Goal: Task Accomplishment & Management: Use online tool/utility

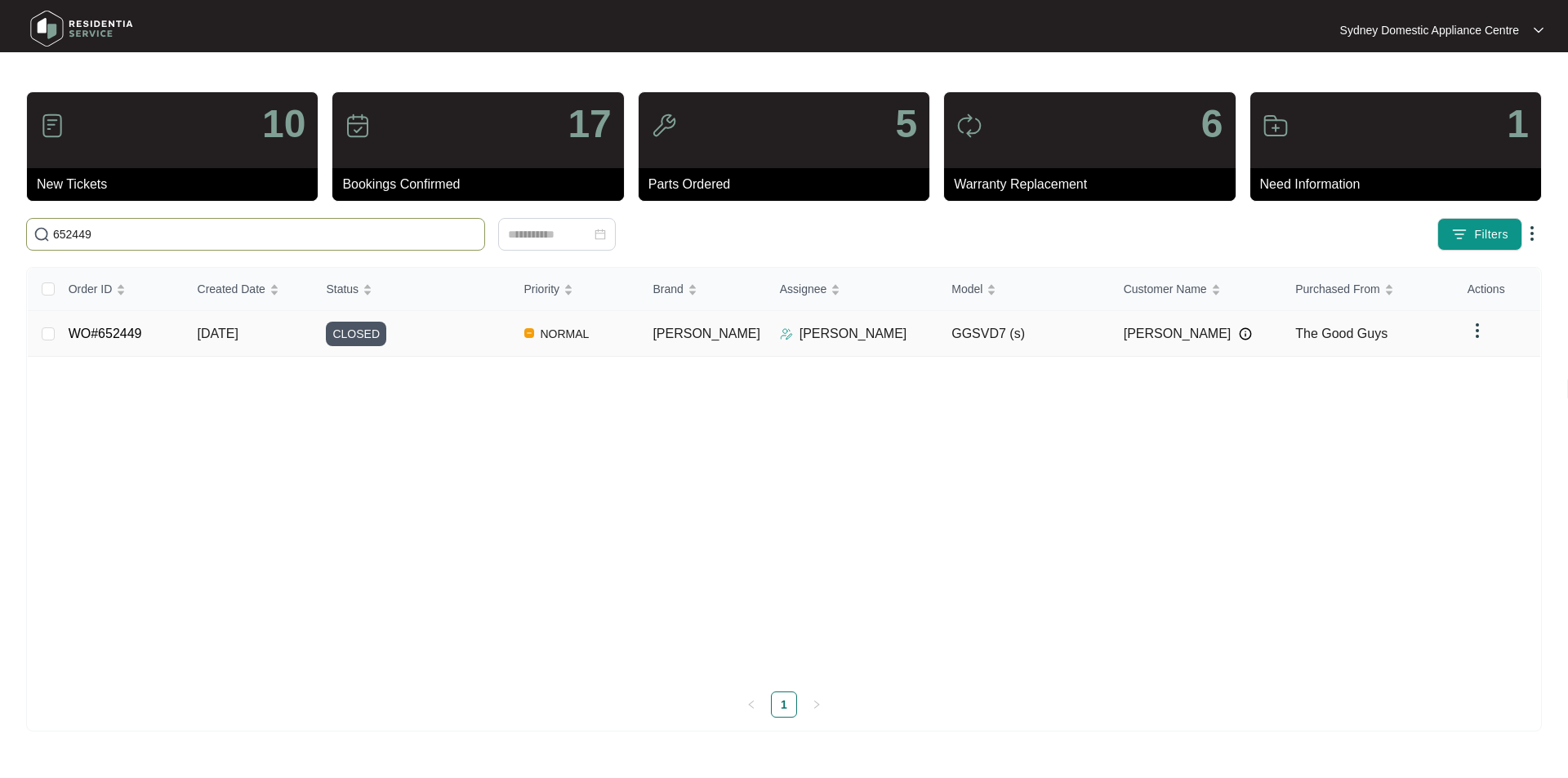
click at [133, 326] on link "WO#652449" at bounding box center [105, 333] width 73 height 14
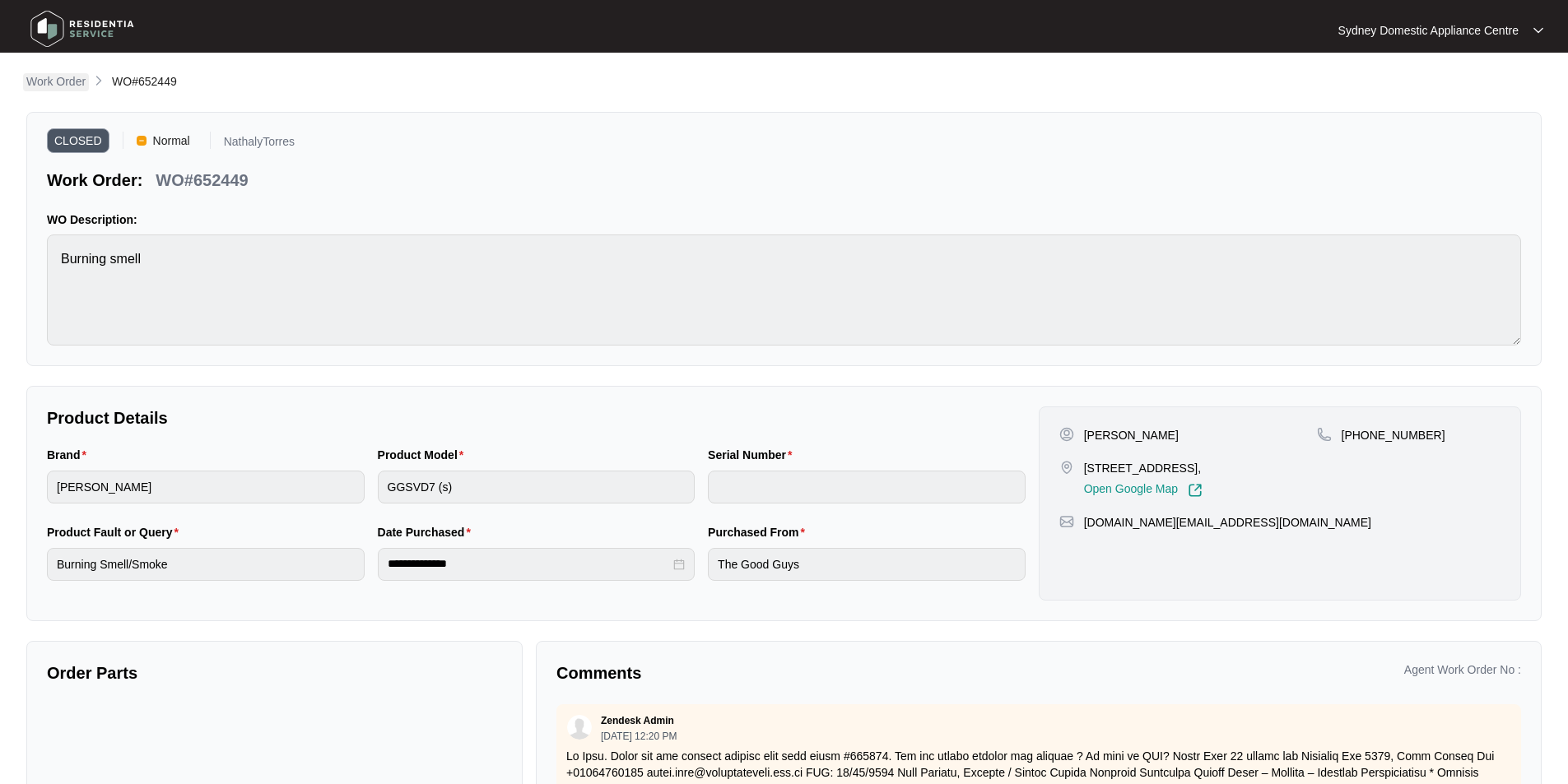
click at [72, 81] on p "Work Order" at bounding box center [56, 81] width 59 height 16
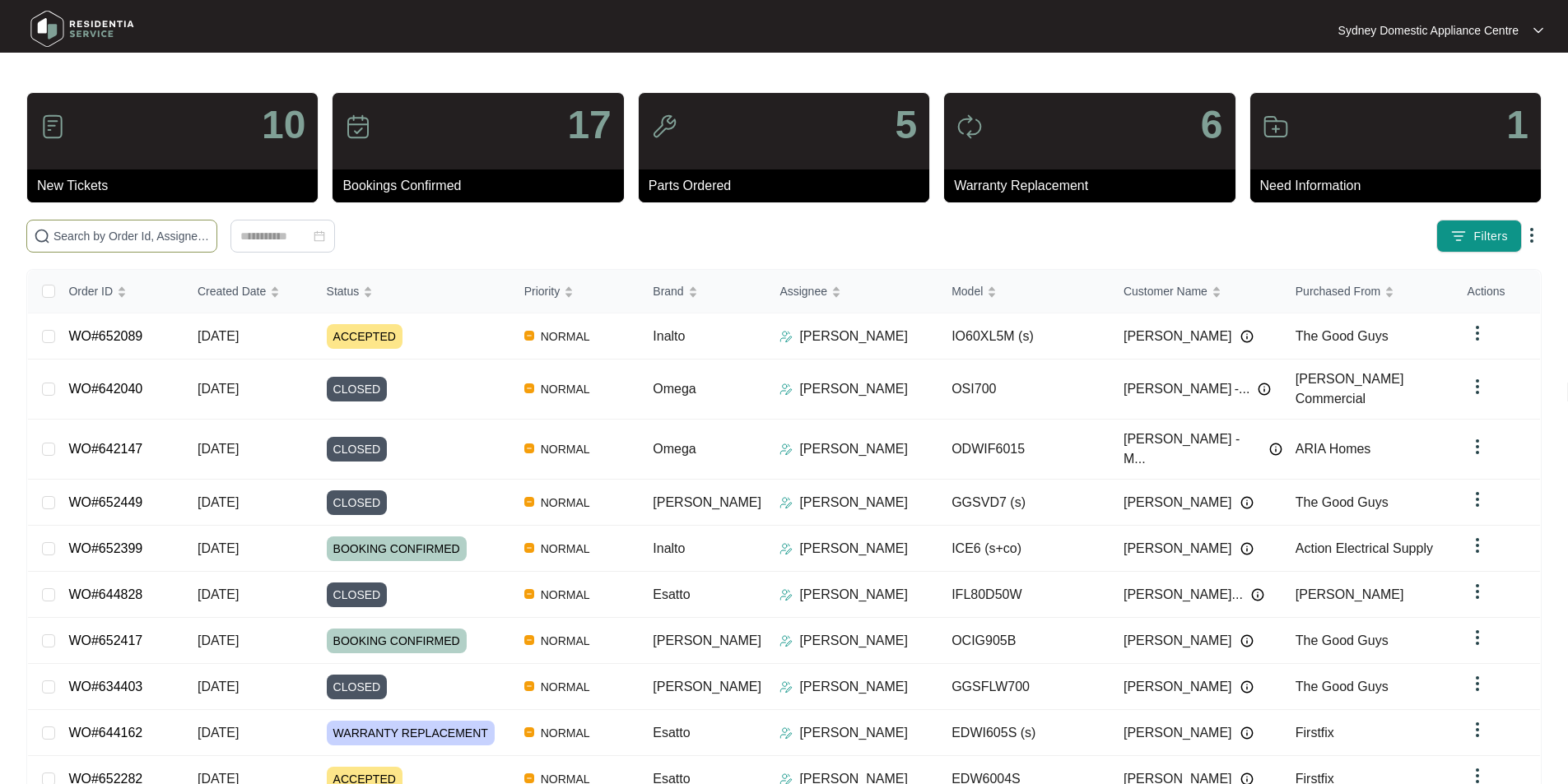
click at [192, 245] on span at bounding box center [121, 236] width 191 height 33
paste input "645492"
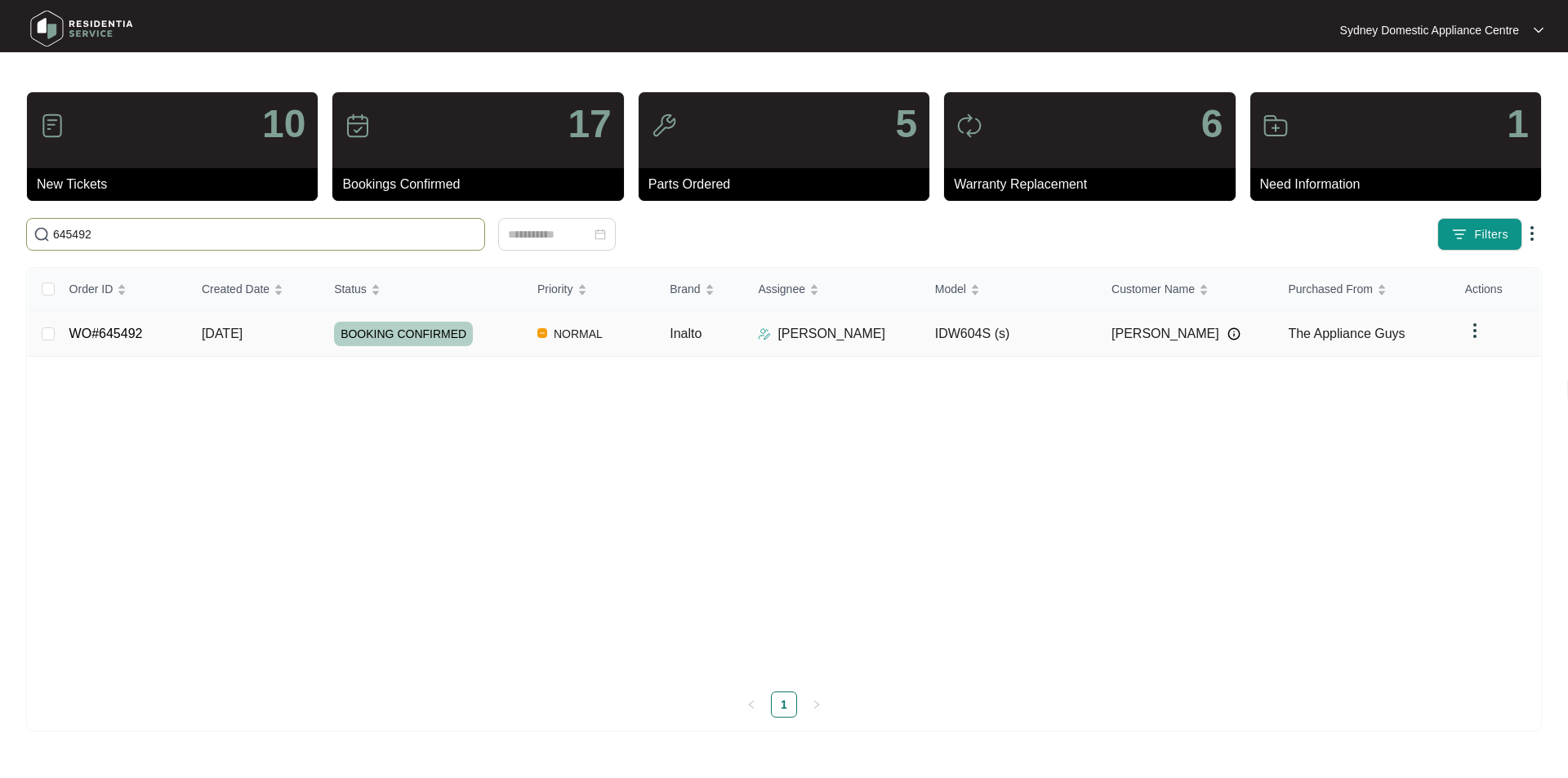
type input "645492"
click at [88, 335] on link "WO#645492" at bounding box center [106, 333] width 73 height 14
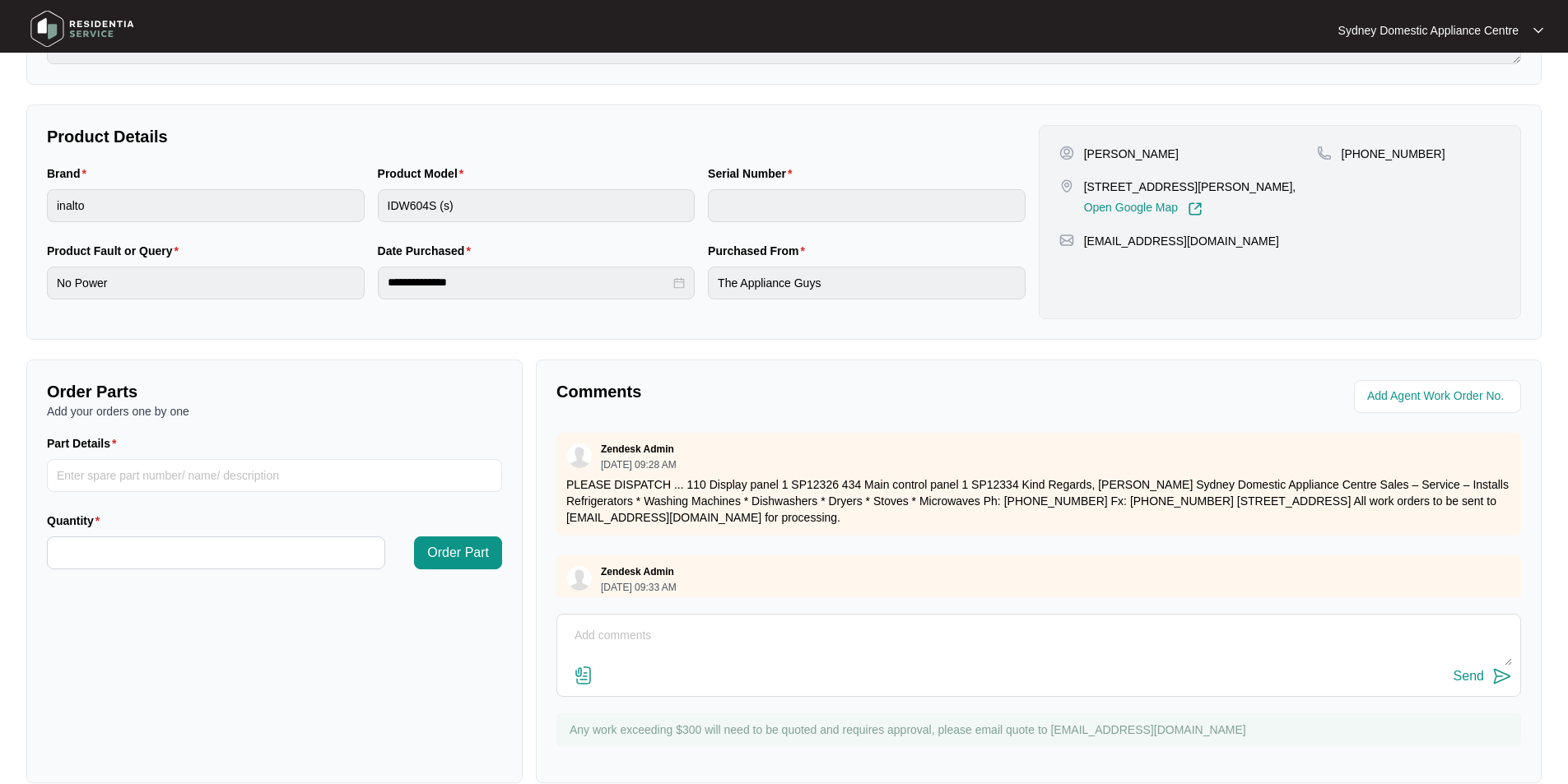
scroll to position [308, 0]
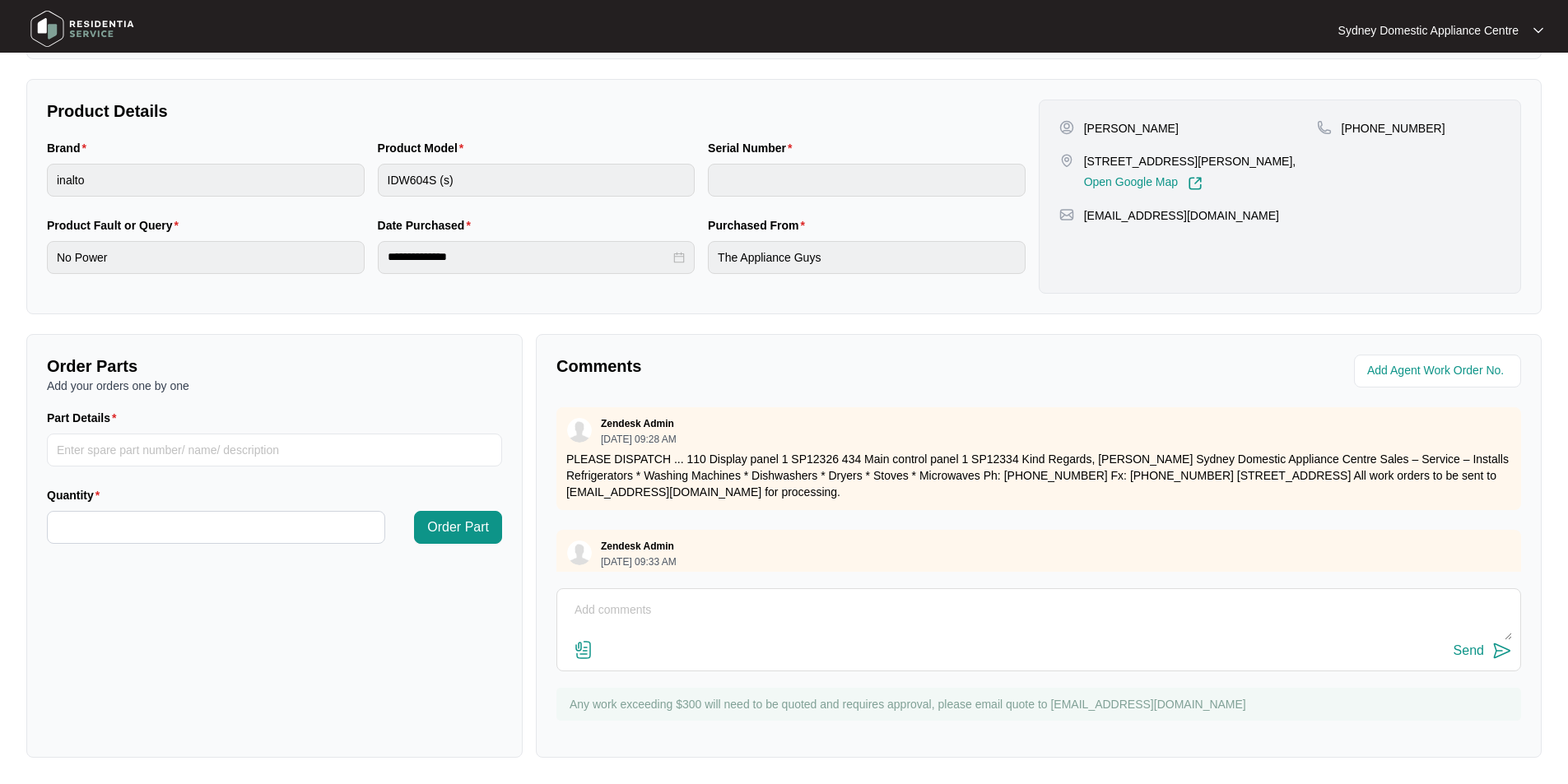
click at [624, 615] on textarea at bounding box center [1039, 618] width 947 height 43
paste textarea "As requested, our technician attended to the property above on [DATE] and inspe…"
type textarea "Hi Team. As requested, our technician attended to the property above on [DATE] …"
click at [584, 647] on img at bounding box center [583, 650] width 20 height 20
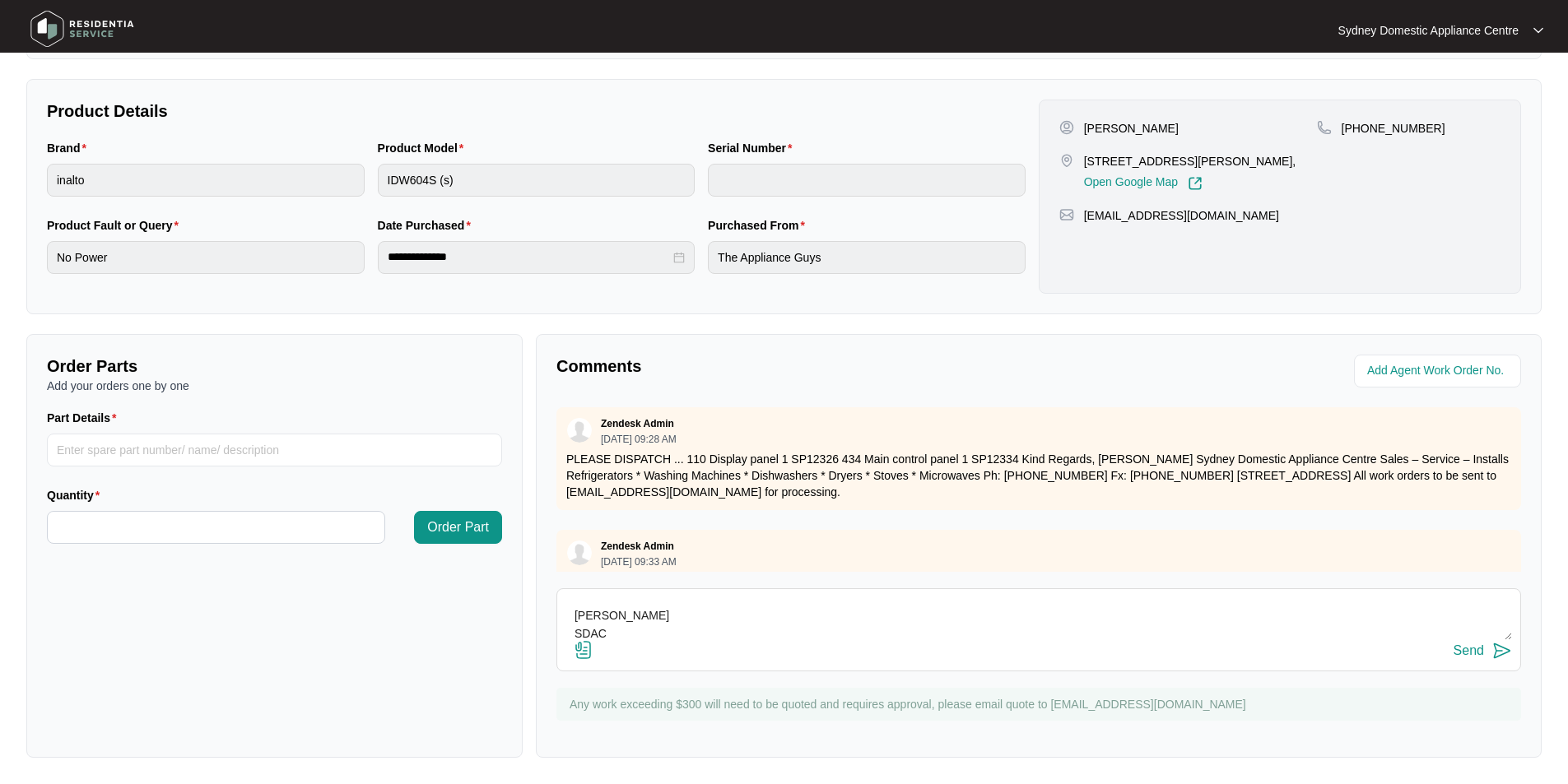
click at [0, 0] on input "file" at bounding box center [0, 0] width 0 height 0
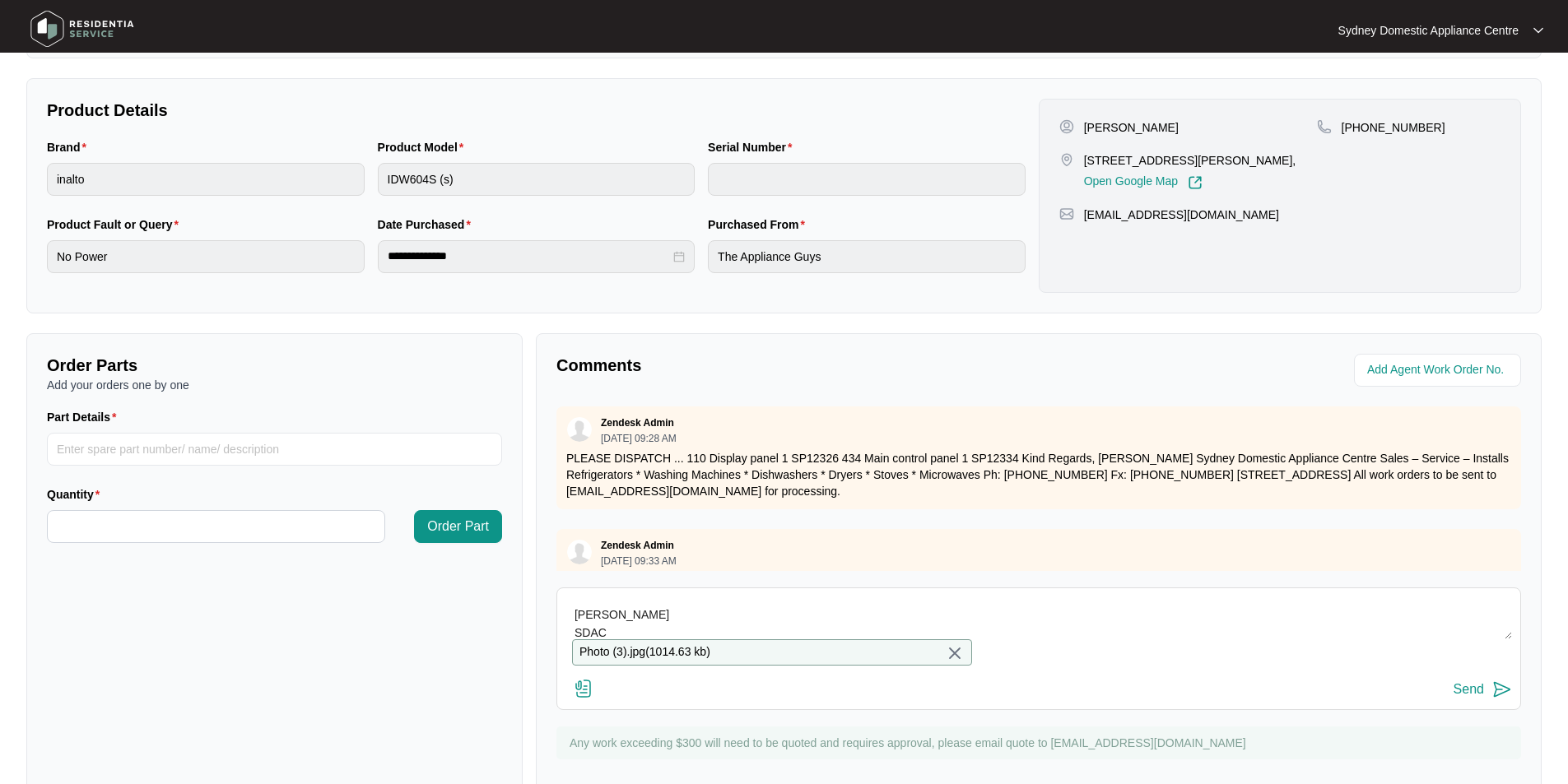
click at [1469, 697] on div "Send" at bounding box center [1468, 688] width 31 height 14
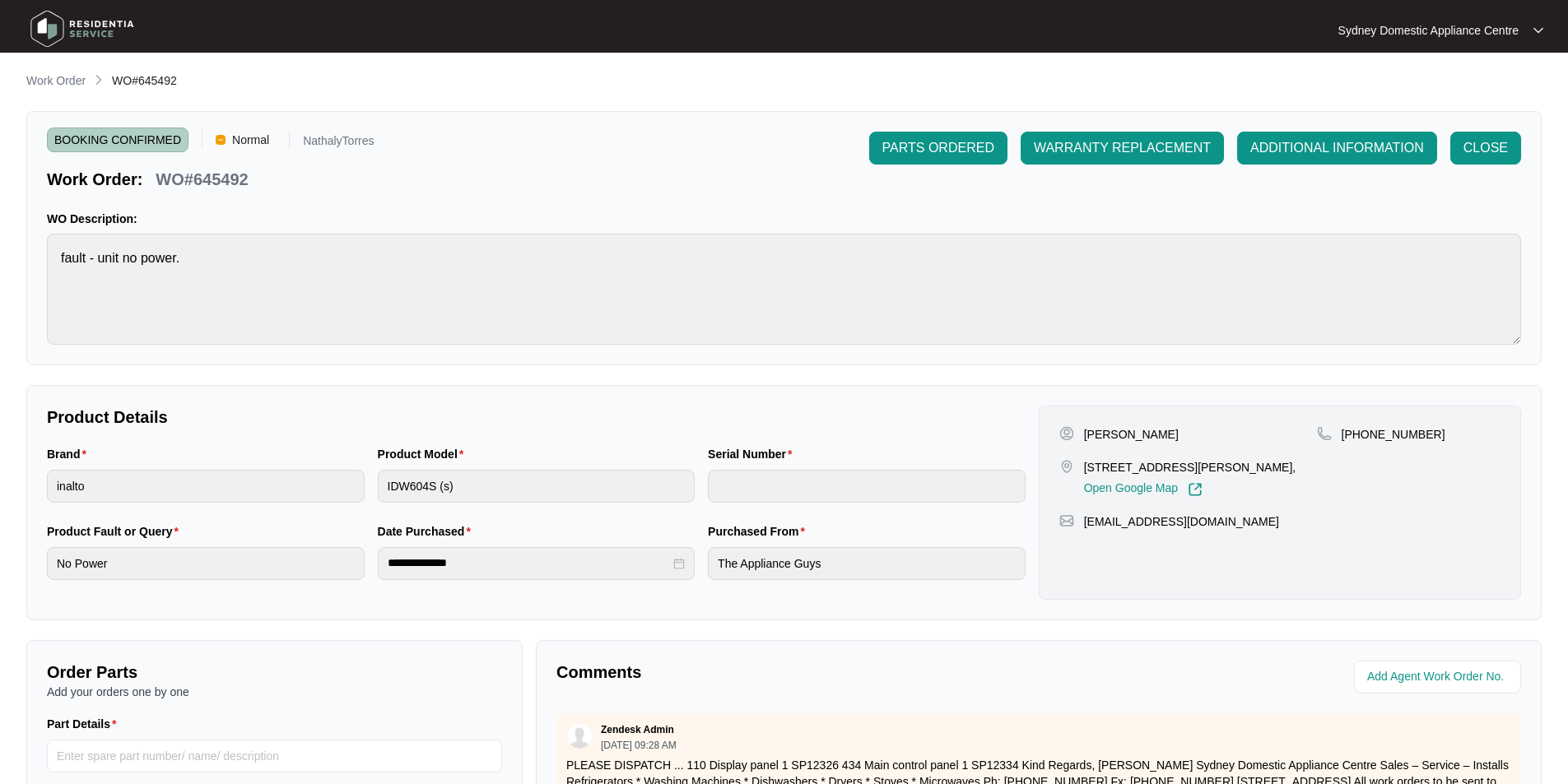
scroll to position [0, 0]
click at [1509, 137] on button "CLOSE" at bounding box center [1486, 149] width 71 height 33
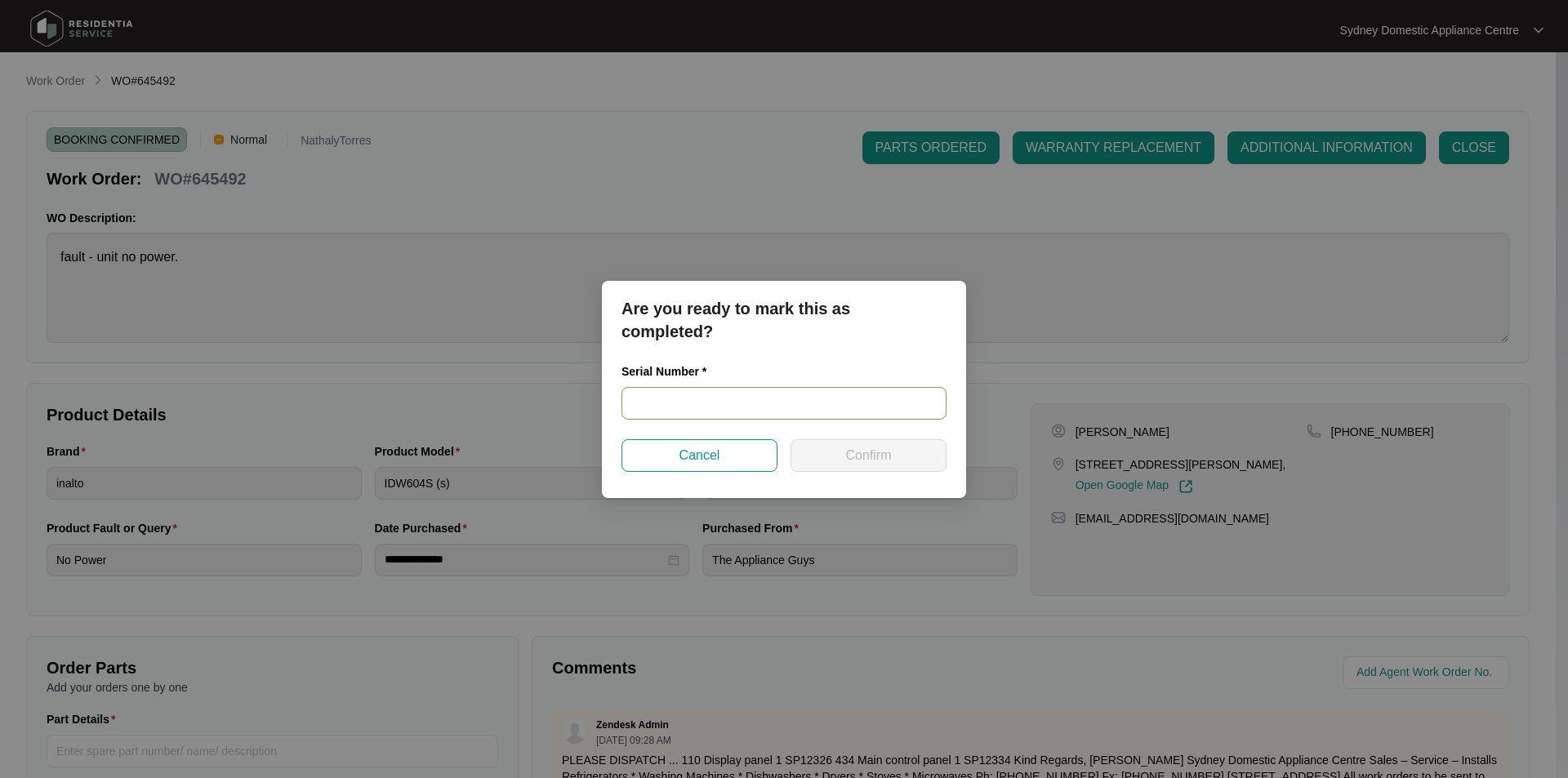
click at [735, 405] on input "text" at bounding box center [784, 403] width 325 height 32
paste input "23094840020100133"
type input "23094840020100133"
click at [830, 457] on button "Confirm" at bounding box center [869, 456] width 156 height 32
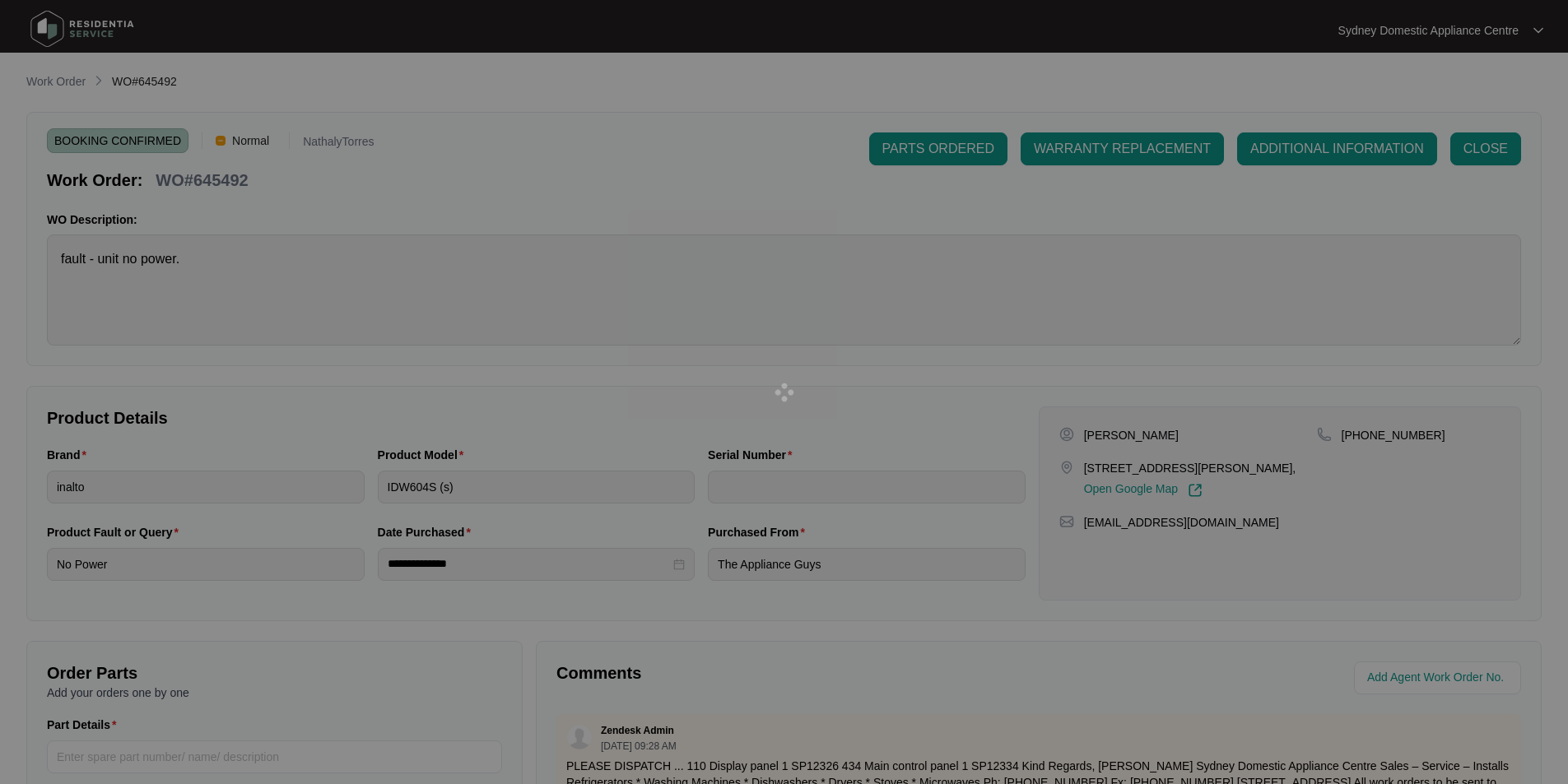
type input "23094840020100133"
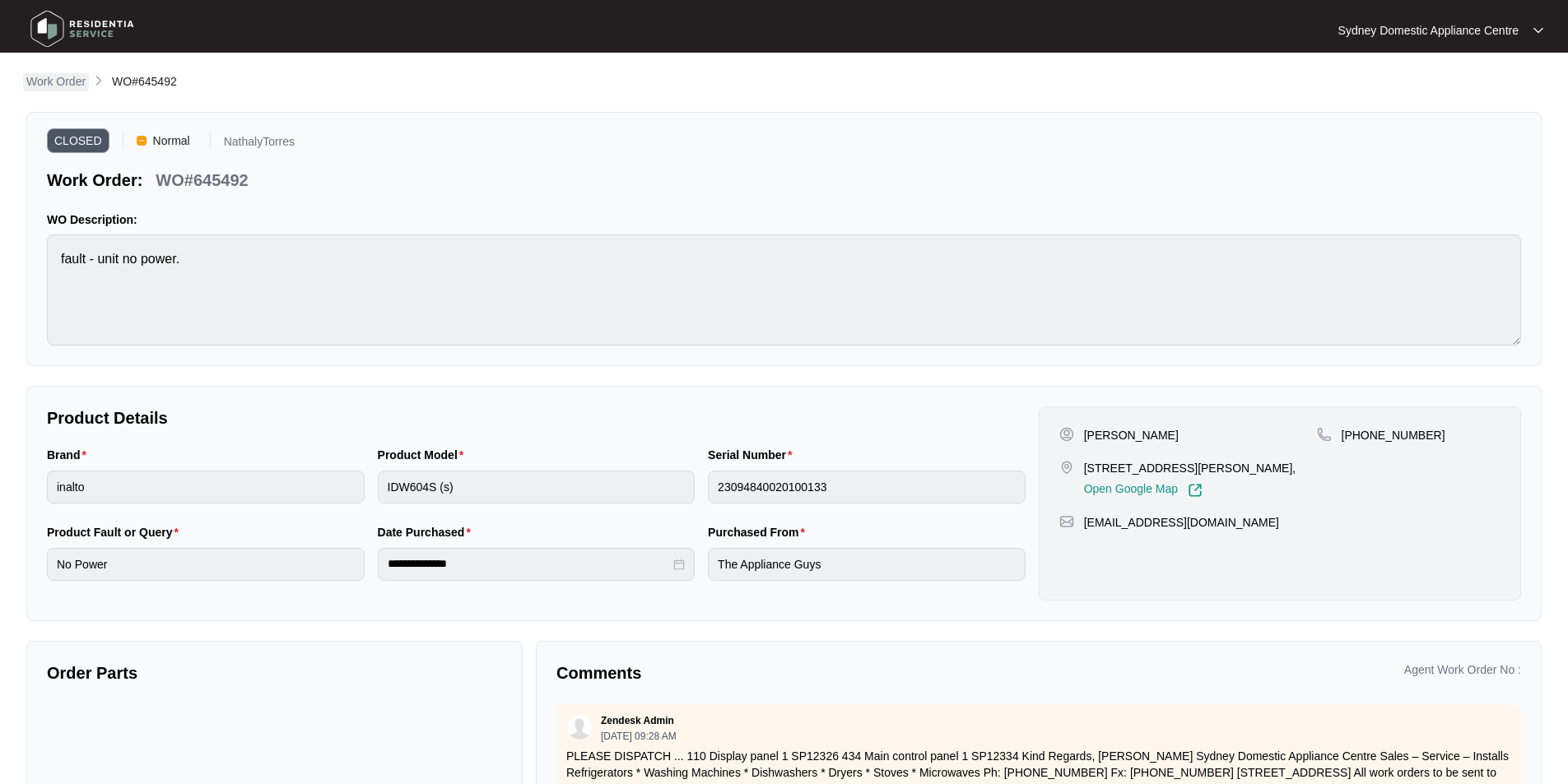
click at [68, 80] on p "Work Order" at bounding box center [56, 81] width 59 height 16
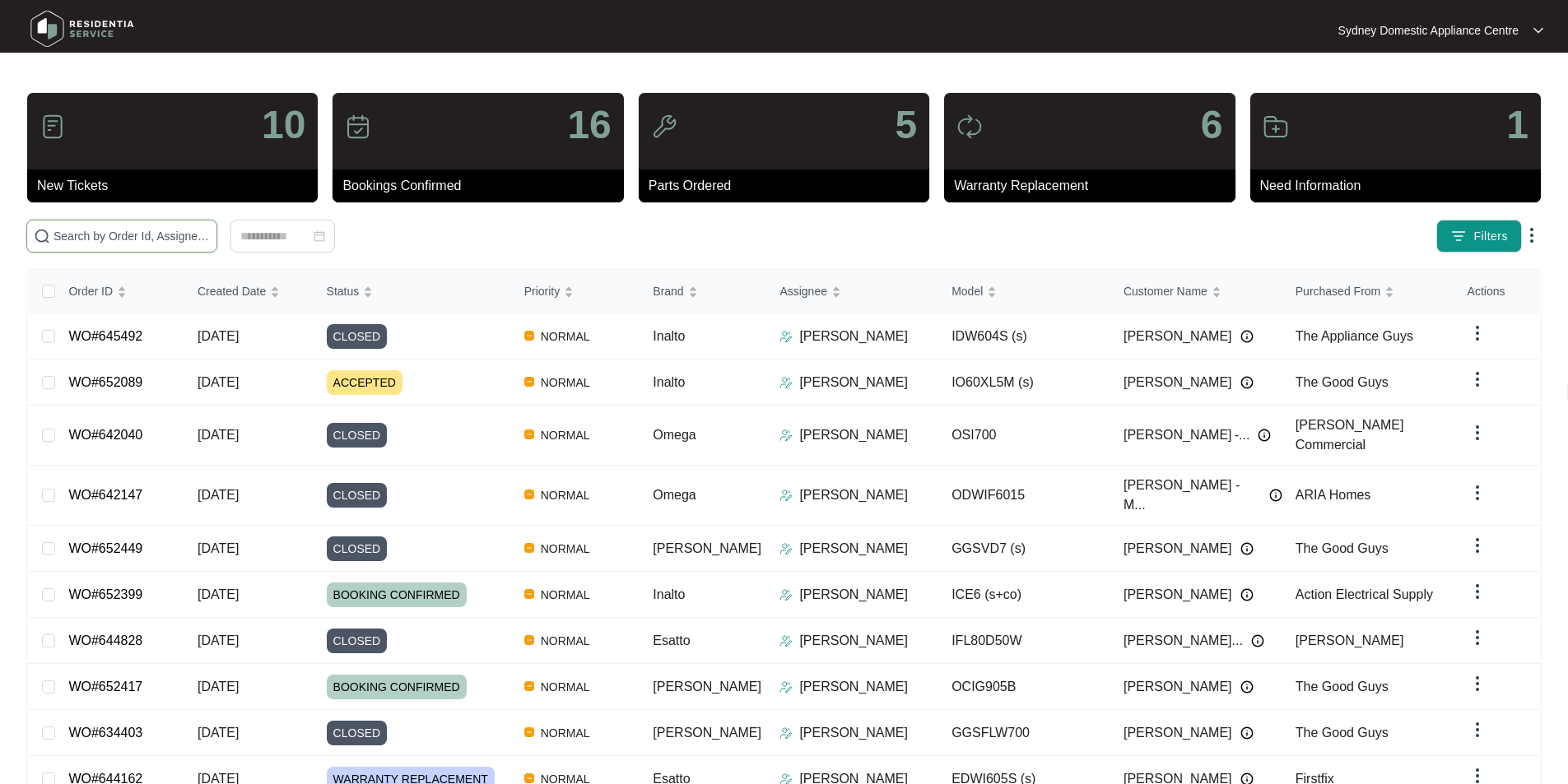
click at [210, 228] on input "text" at bounding box center [131, 236] width 156 height 18
type input "650827"
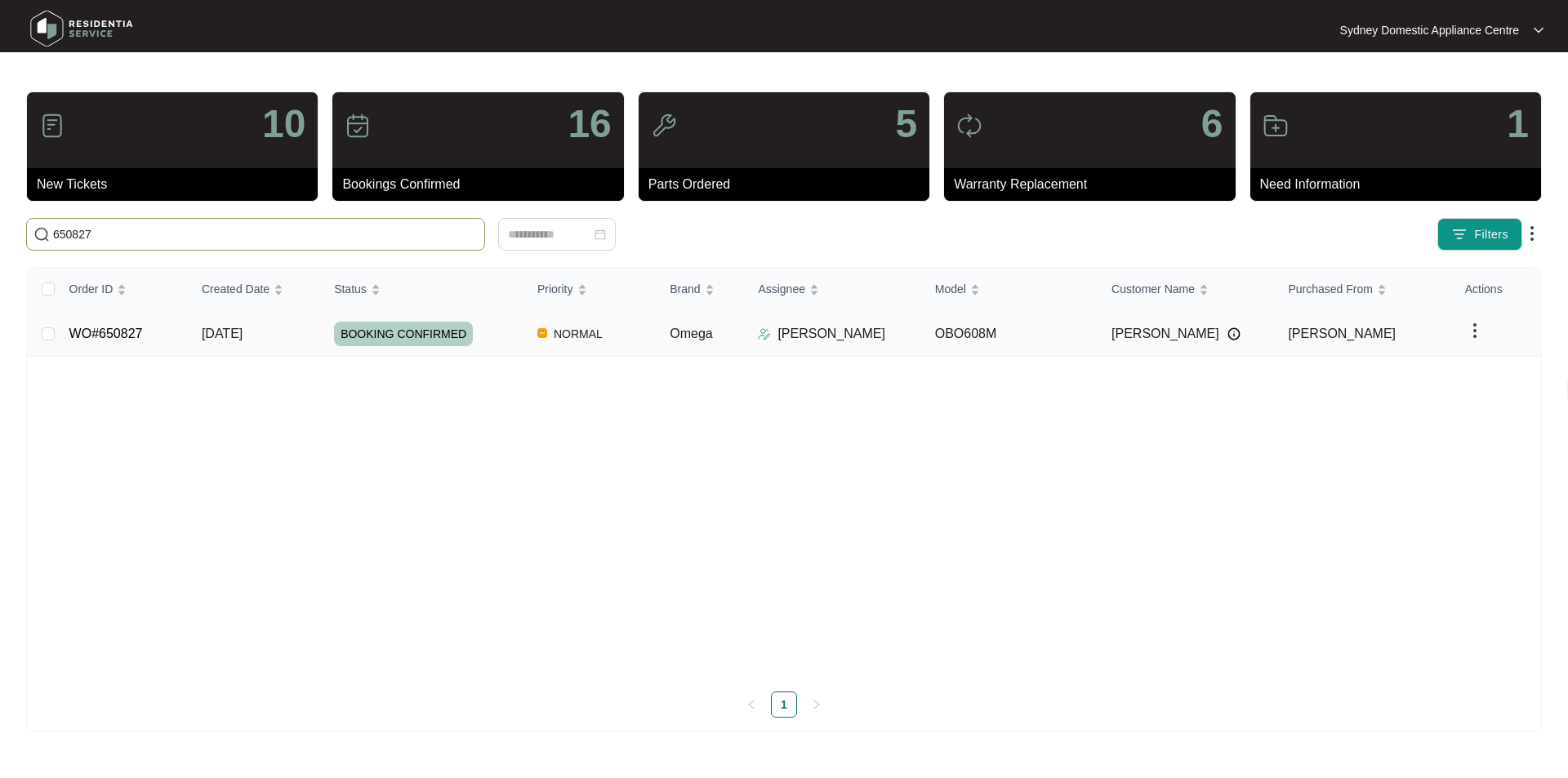
click at [135, 337] on link "WO#650827" at bounding box center [106, 333] width 73 height 14
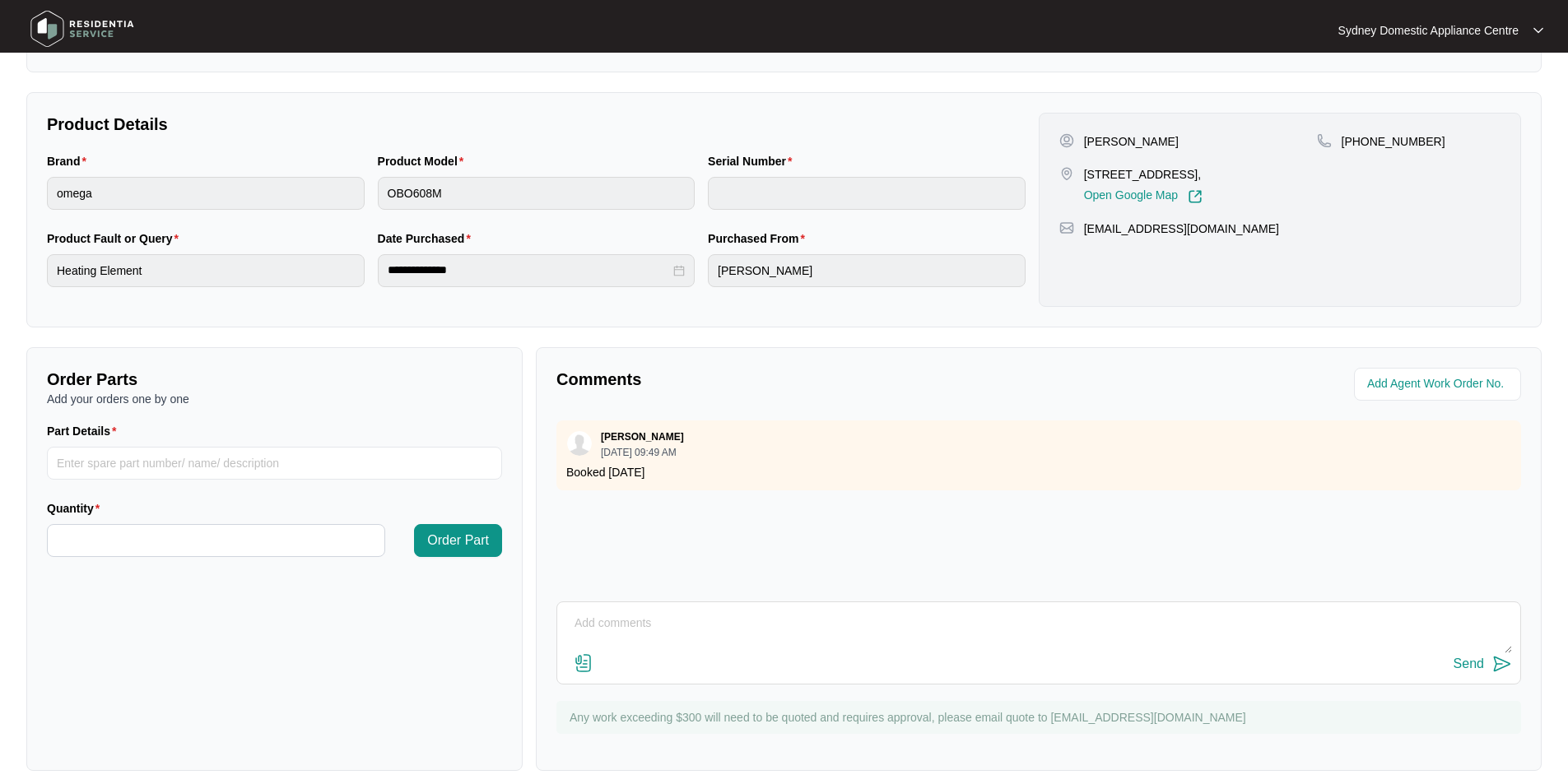
scroll to position [308, 0]
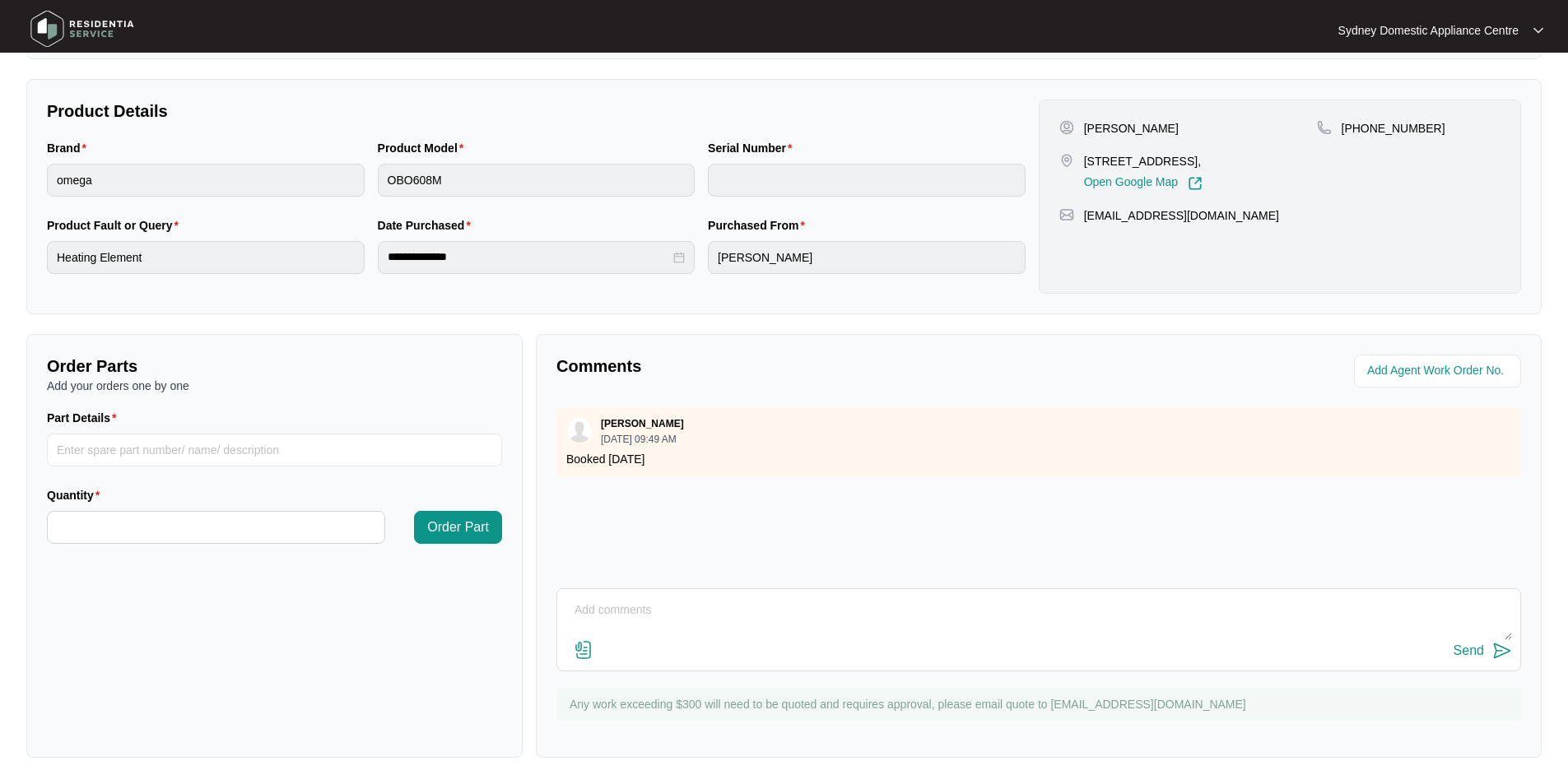
click at [678, 622] on textarea at bounding box center [1039, 618] width 947 height 43
paste textarea "FAULT REPORTED: Not heating As requested, our technician attended to the proper…"
type textarea "Hi Team. FAULT REPORTED: Not heating As requested, our technician attended to t…"
click at [589, 643] on img at bounding box center [583, 650] width 20 height 20
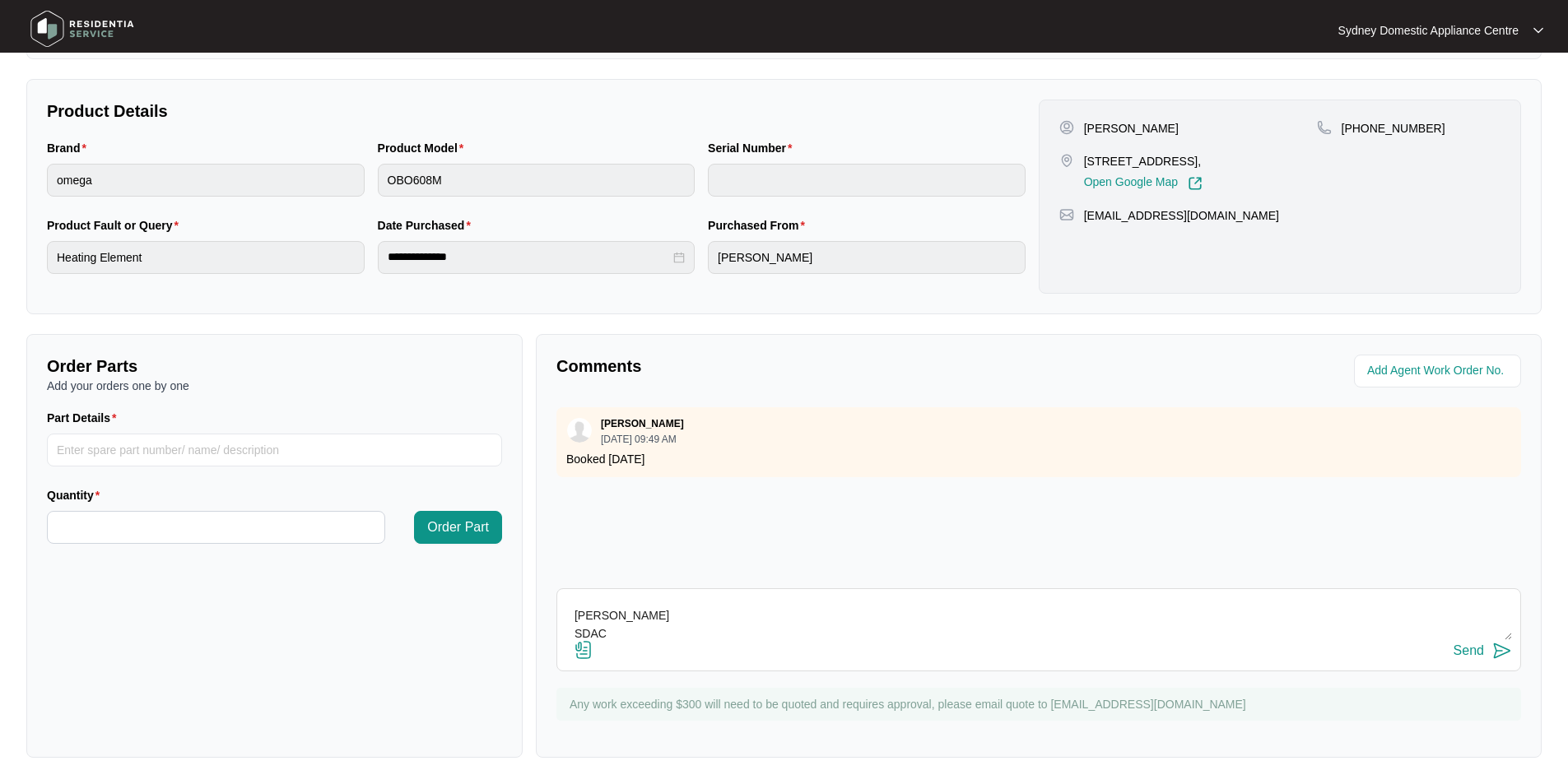
click at [0, 0] on input "file" at bounding box center [0, 0] width 0 height 0
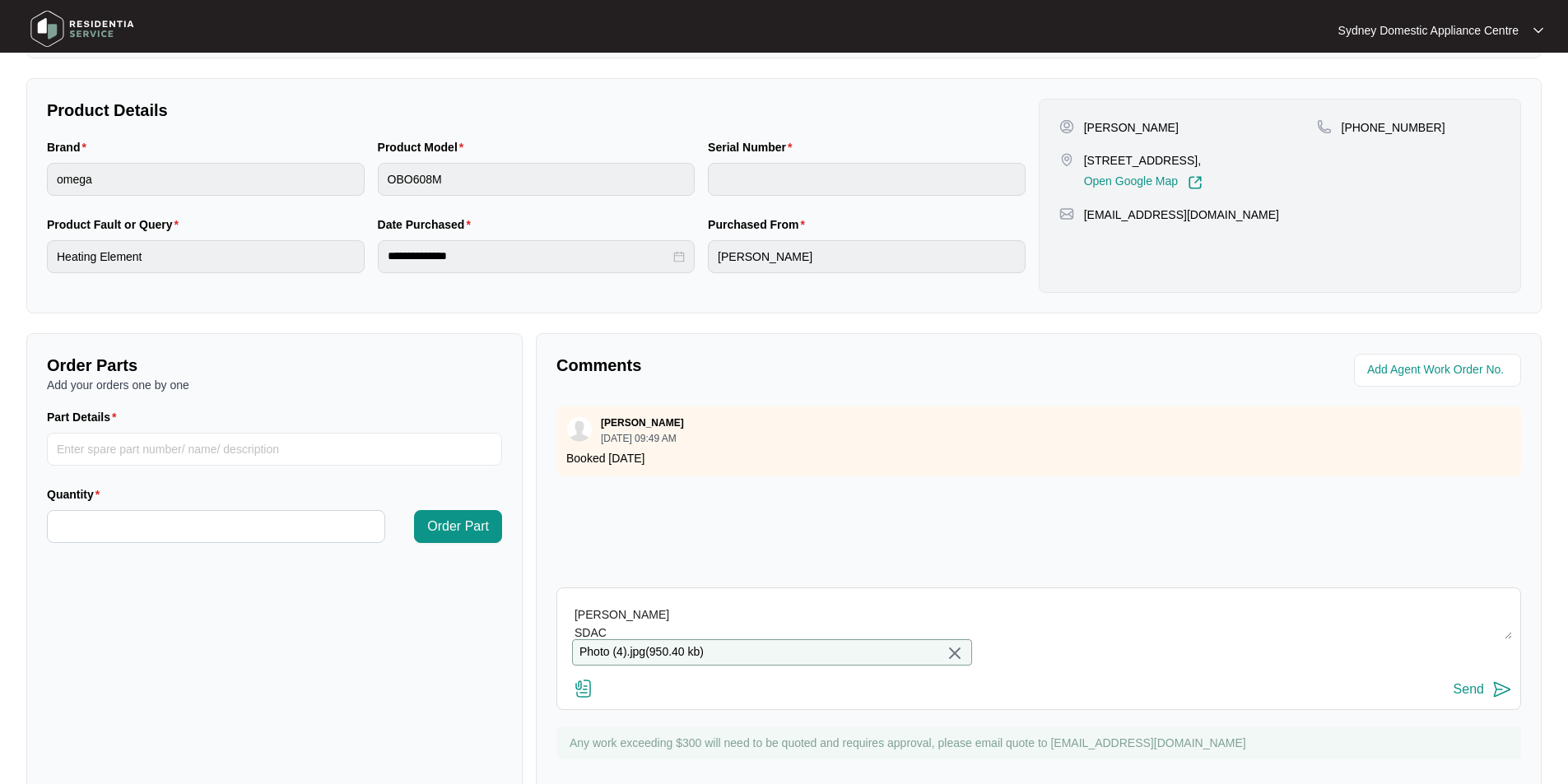
click at [1469, 697] on div "Send" at bounding box center [1468, 688] width 31 height 14
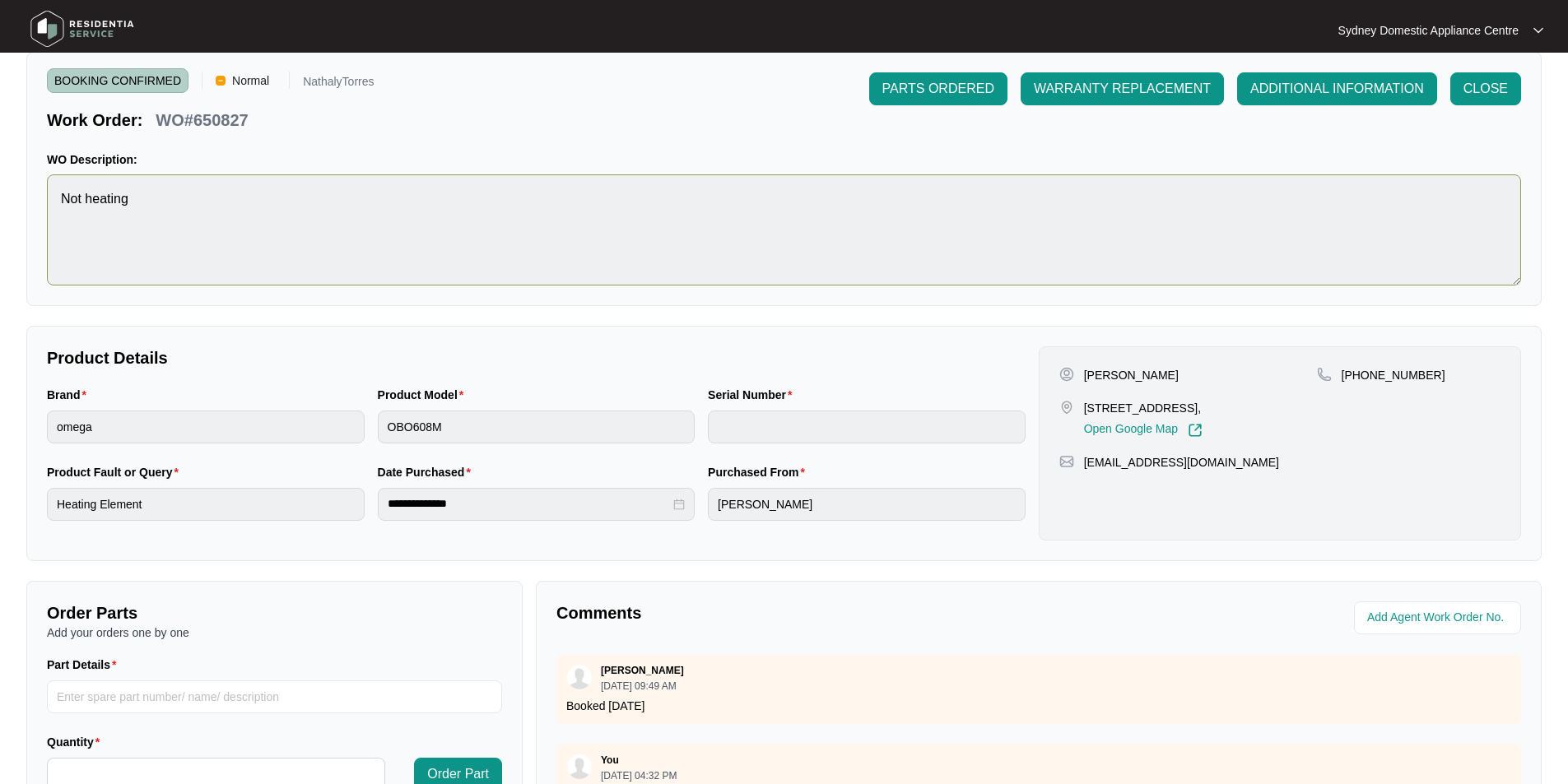
scroll to position [0, 0]
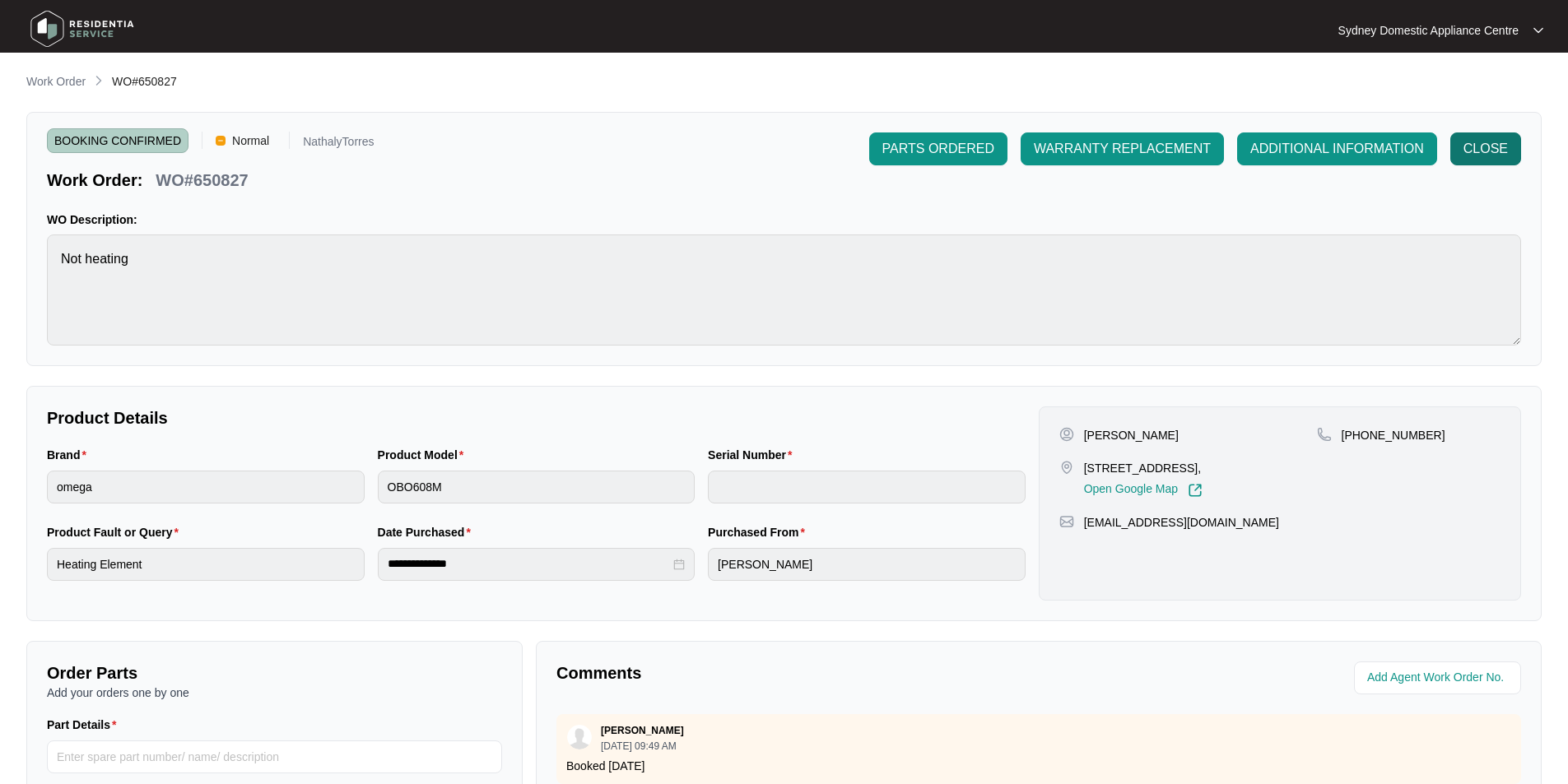
click at [1501, 153] on span "CLOSE" at bounding box center [1486, 149] width 44 height 20
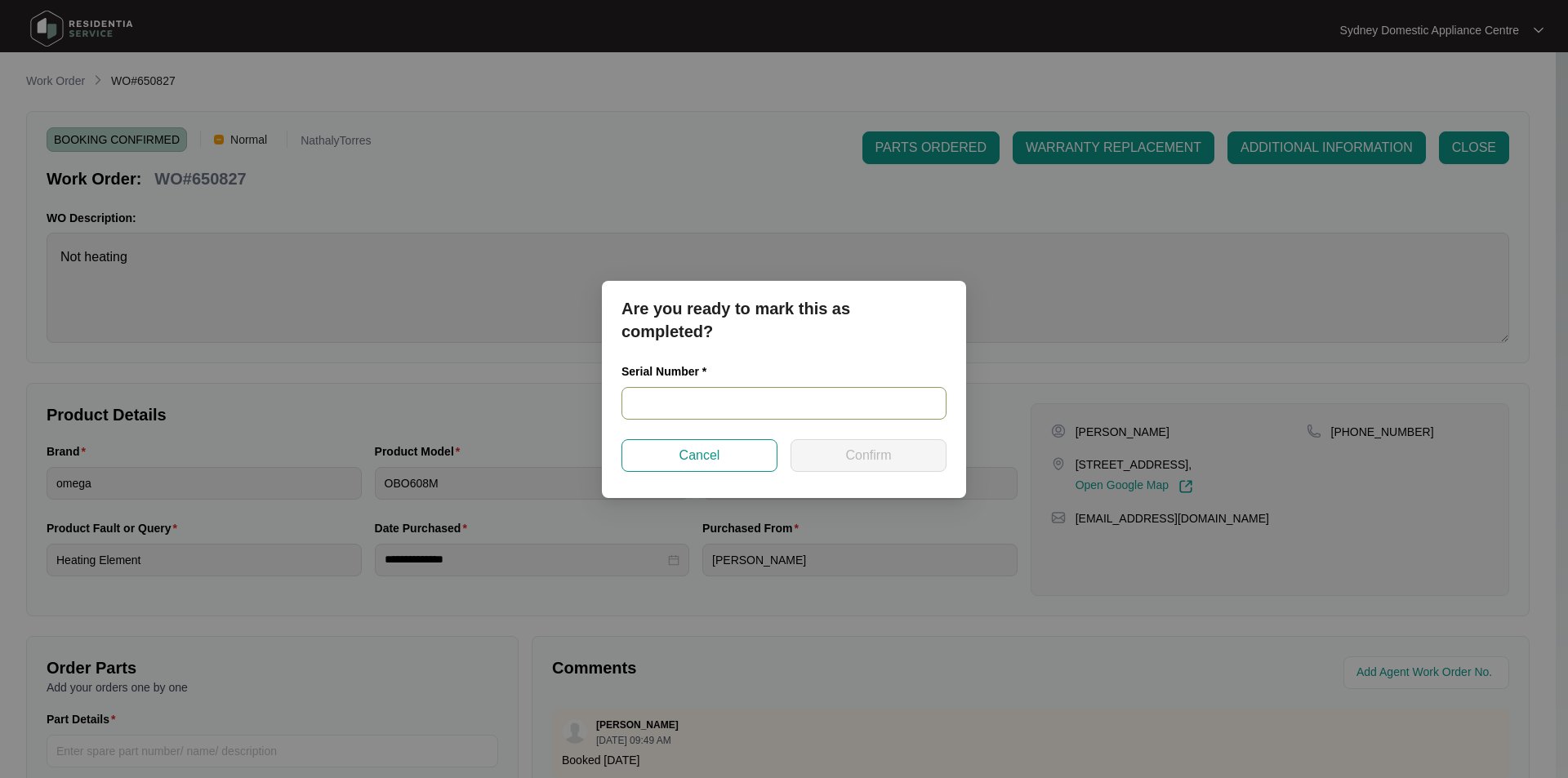
click at [834, 401] on input "text" at bounding box center [784, 403] width 325 height 32
paste input "962381824050109"
type input "962381824050109"
click at [843, 469] on button "Confirm" at bounding box center [869, 456] width 156 height 32
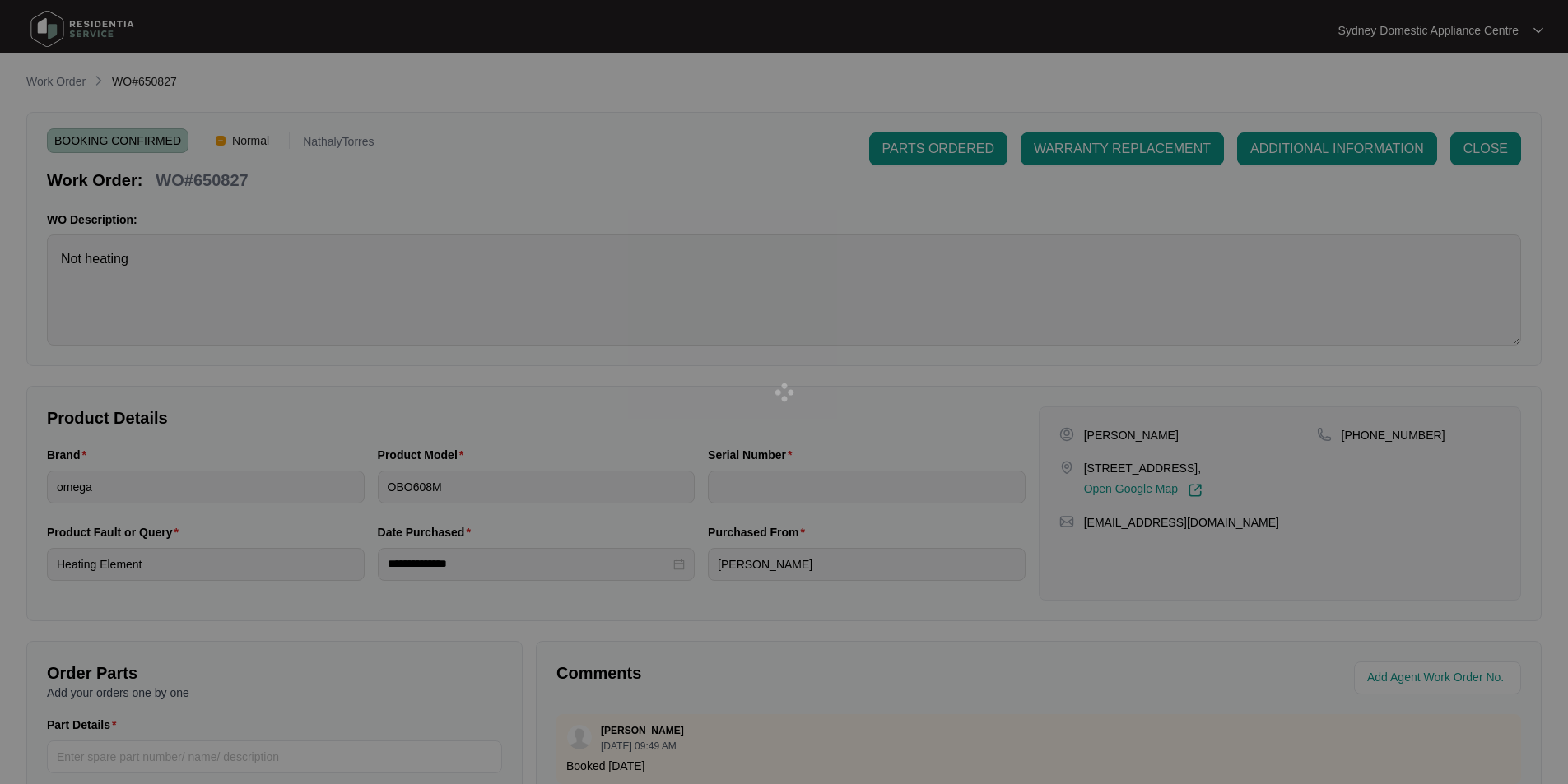
type input "962381824050109"
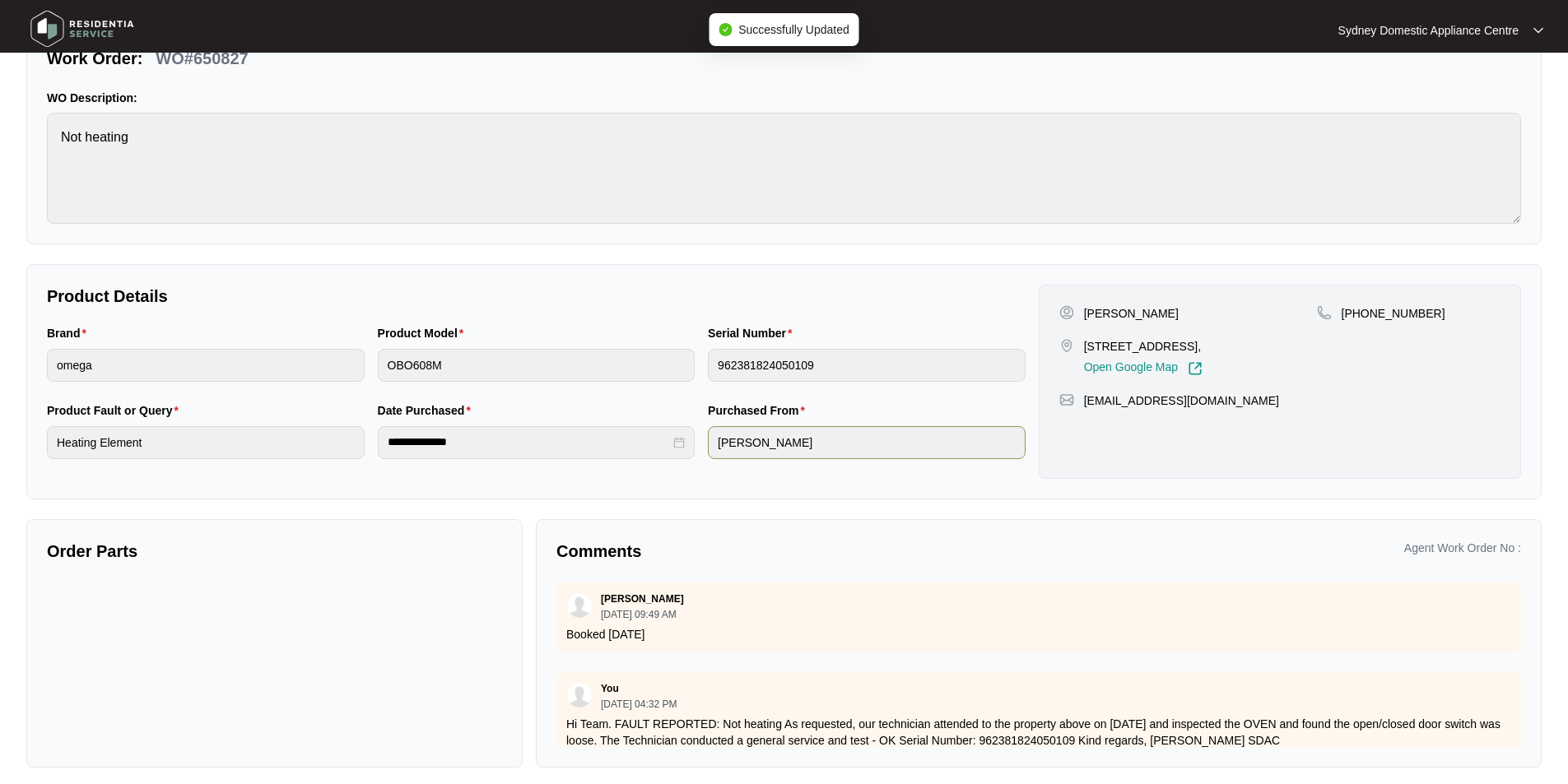
scroll to position [131, 0]
